Goal: Use online tool/utility: Utilize a website feature to perform a specific function

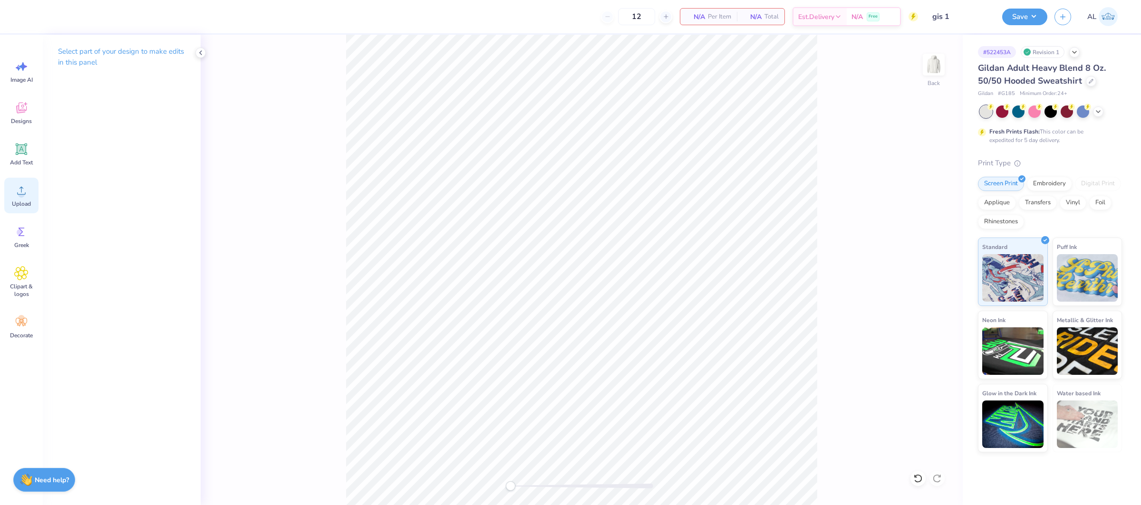
click at [24, 194] on icon at bounding box center [21, 191] width 9 height 8
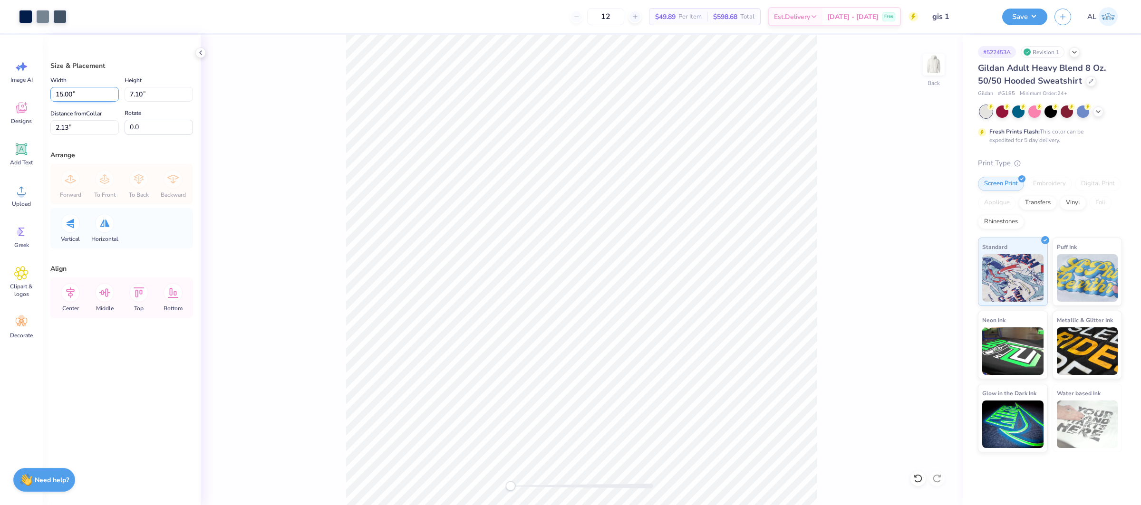
click at [55, 95] on input "15.00" at bounding box center [84, 94] width 68 height 15
type input "8.00"
type input "3.79"
click at [67, 126] on input "3.79" at bounding box center [84, 127] width 68 height 15
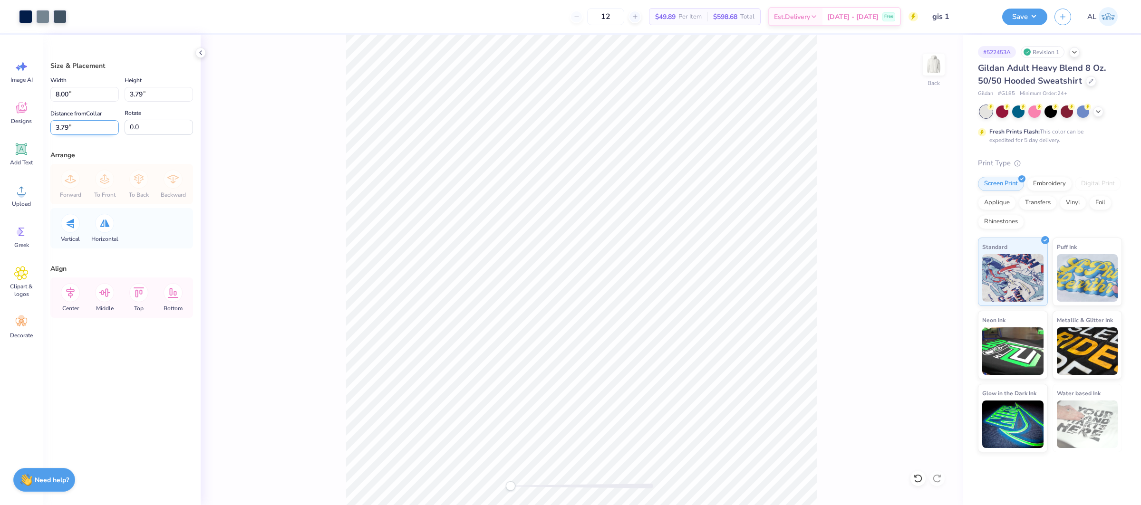
click at [67, 126] on input "3.79" at bounding box center [84, 127] width 68 height 15
type input "3"
click at [53, 89] on input "8.00" at bounding box center [84, 94] width 68 height 15
click at [58, 91] on input "8.00" at bounding box center [84, 94] width 68 height 15
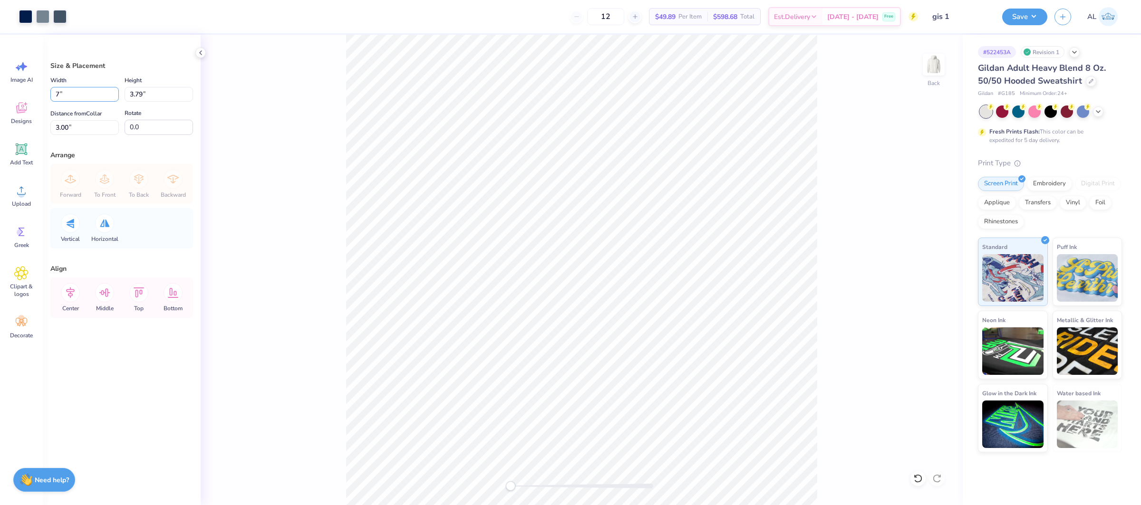
type input "7.00"
type input "3.32"
click at [62, 129] on input "3.24" at bounding box center [84, 127] width 68 height 15
type input "3"
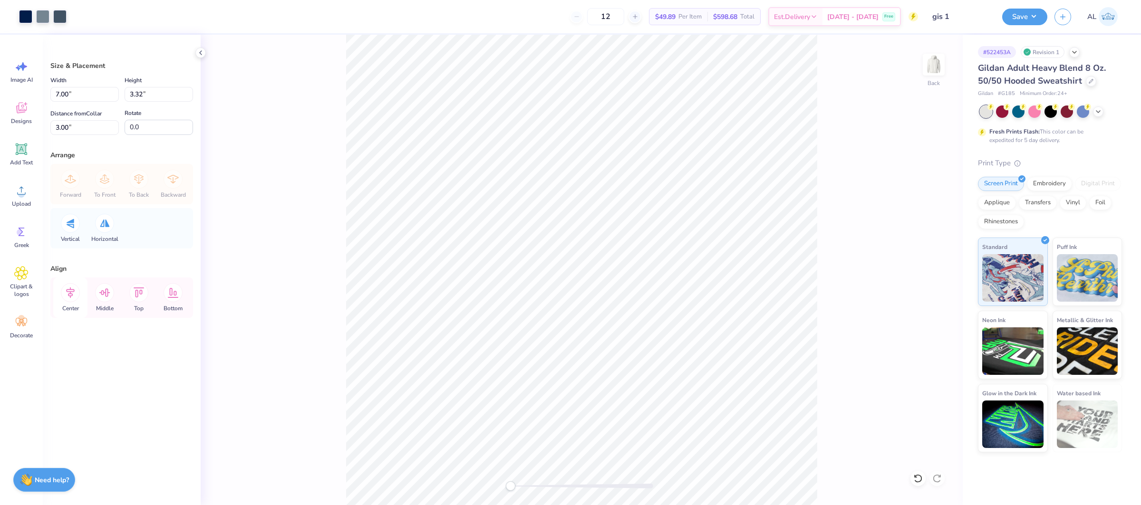
click at [65, 293] on icon at bounding box center [70, 292] width 19 height 19
click at [63, 294] on icon at bounding box center [70, 292] width 19 height 19
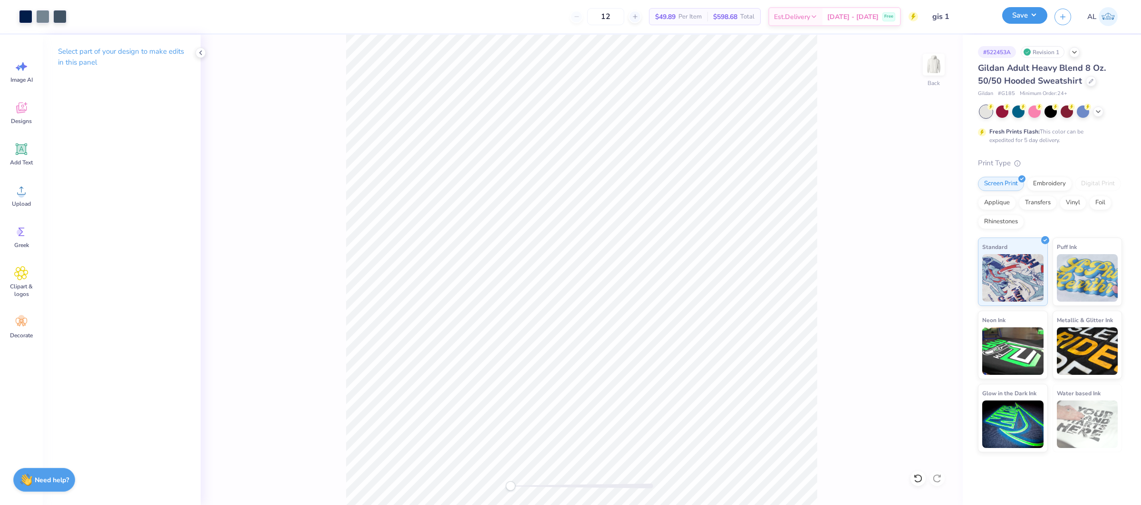
click at [1021, 9] on button "Save" at bounding box center [1024, 15] width 45 height 17
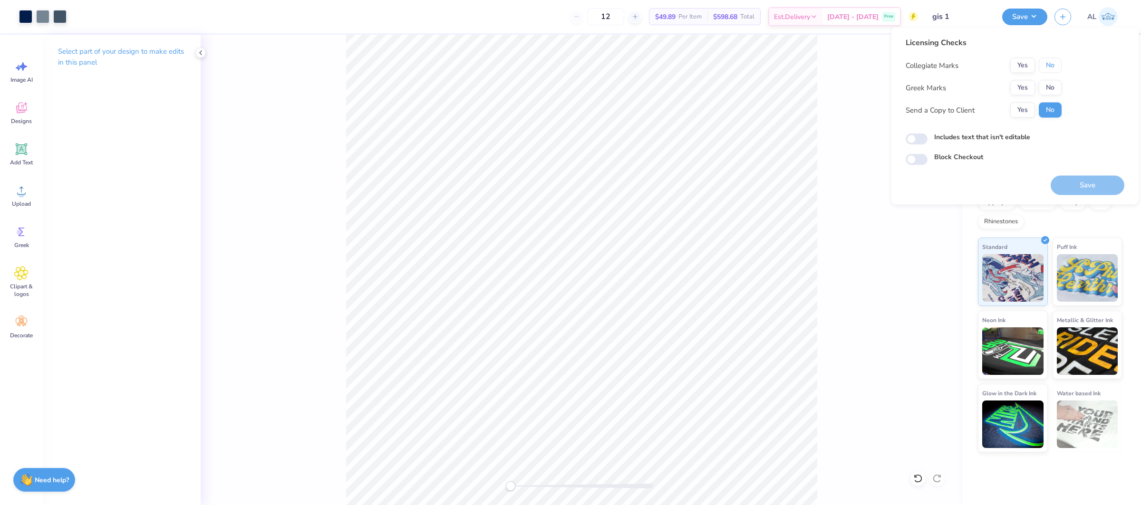
click at [1048, 71] on button "No" at bounding box center [1050, 65] width 23 height 15
click at [1032, 87] on button "Yes" at bounding box center [1022, 87] width 25 height 15
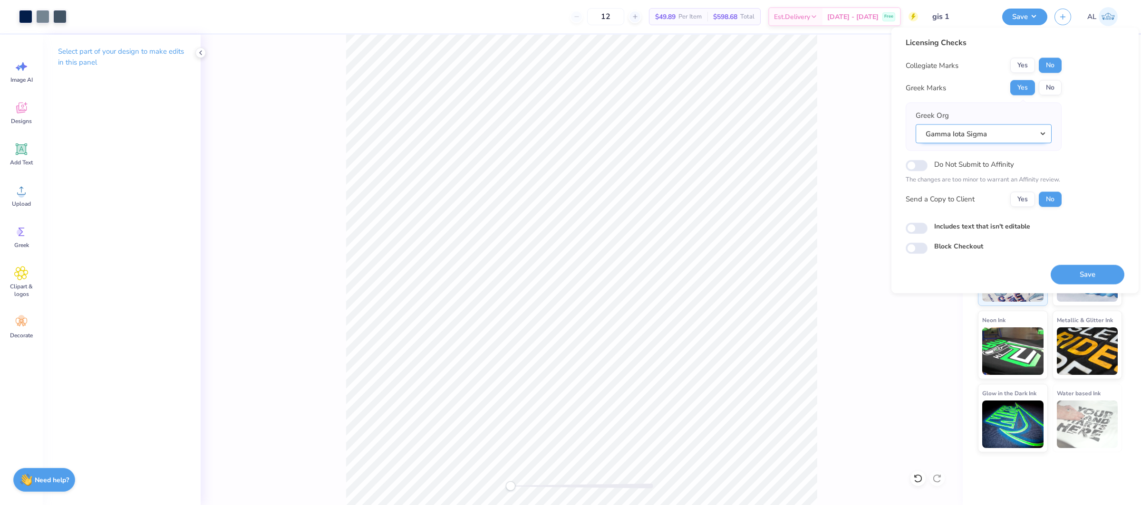
click at [1018, 132] on button "Gamma Iota Sigma" at bounding box center [984, 133] width 136 height 19
drag, startPoint x: 1064, startPoint y: 129, endPoint x: 1074, endPoint y: 148, distance: 21.7
click at [1064, 129] on div "Licensing Checks Collegiate Marks Yes No Greek Marks Yes No Greek Org Gamma Iot…" at bounding box center [1015, 145] width 219 height 217
click at [1086, 274] on button "Save" at bounding box center [1088, 274] width 74 height 19
